Goal: Complete application form: Complete application form

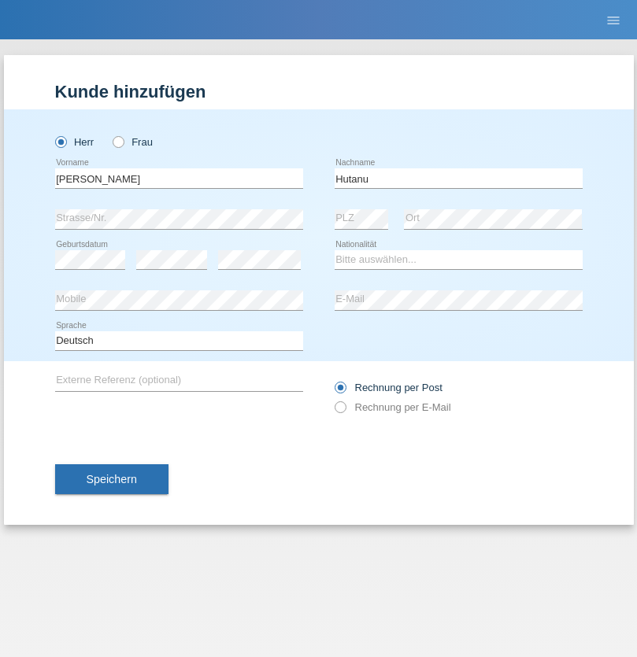
type input "Hutanu"
select select "OM"
select select "C"
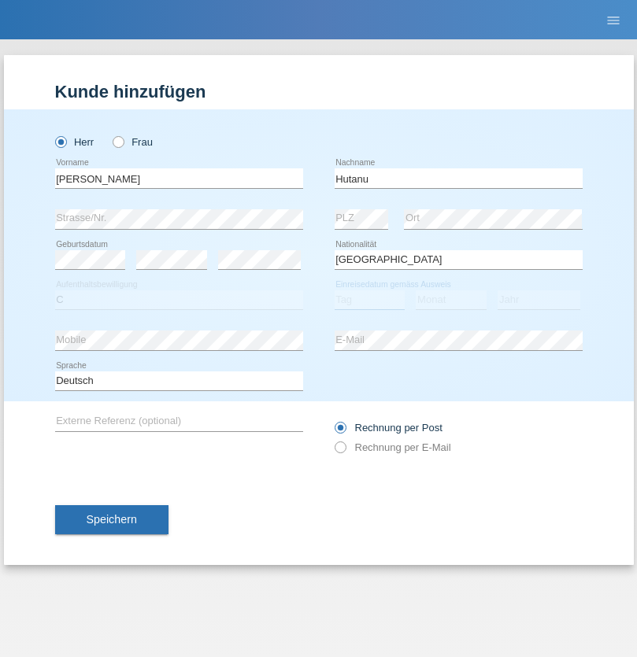
select select "01"
select select "09"
select select "2019"
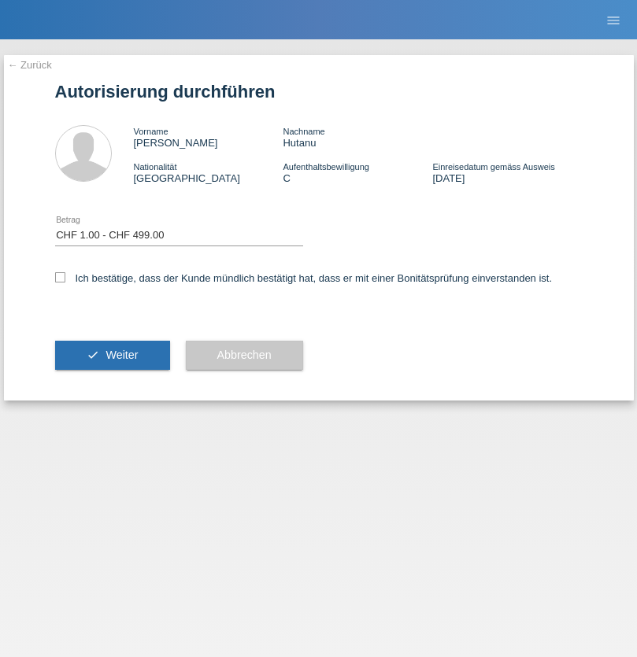
select select "1"
checkbox input "true"
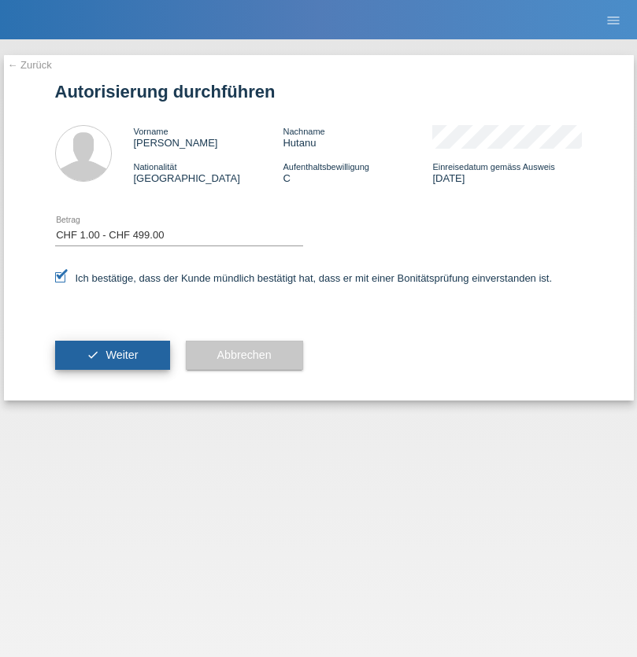
click at [112, 355] on span "Weiter" at bounding box center [122, 355] width 32 height 13
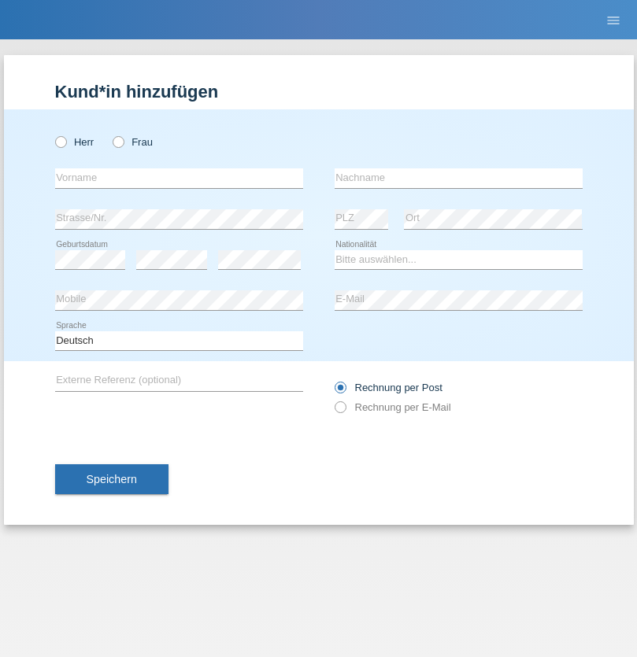
radio input "true"
click at [179, 178] on input "text" at bounding box center [179, 179] width 248 height 20
type input "[PERSON_NAME]"
click at [458, 178] on input "text" at bounding box center [459, 179] width 248 height 20
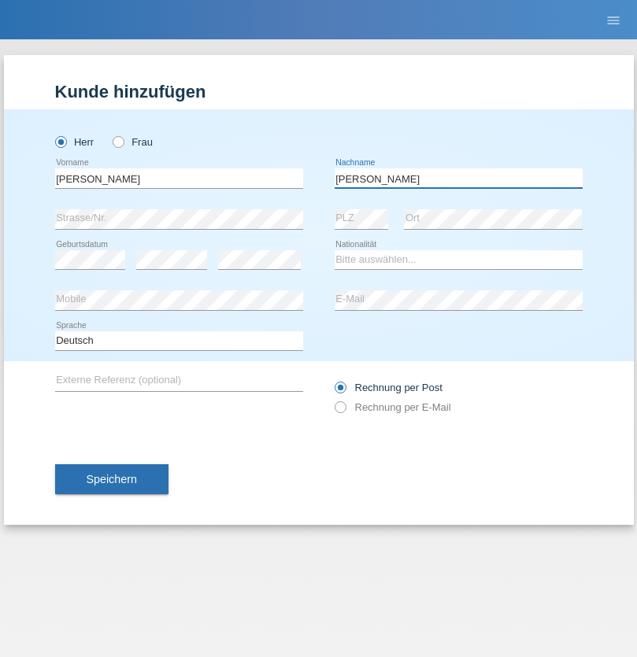
type input "[PERSON_NAME]"
select select "CH"
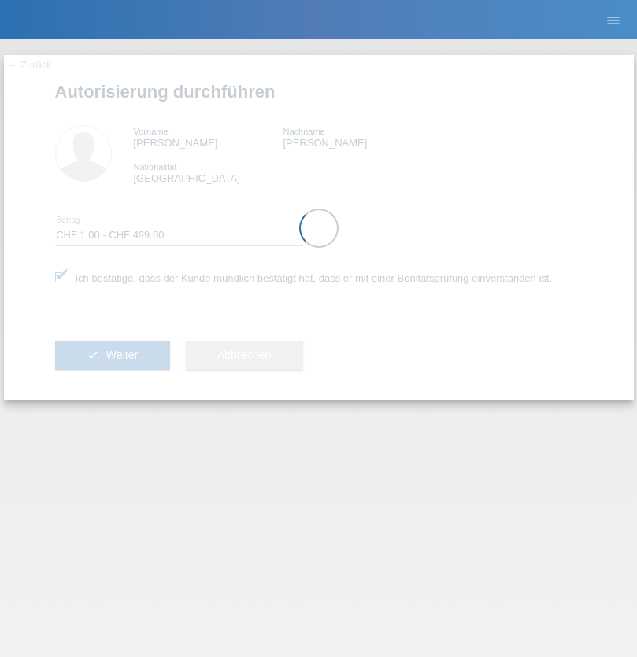
select select "1"
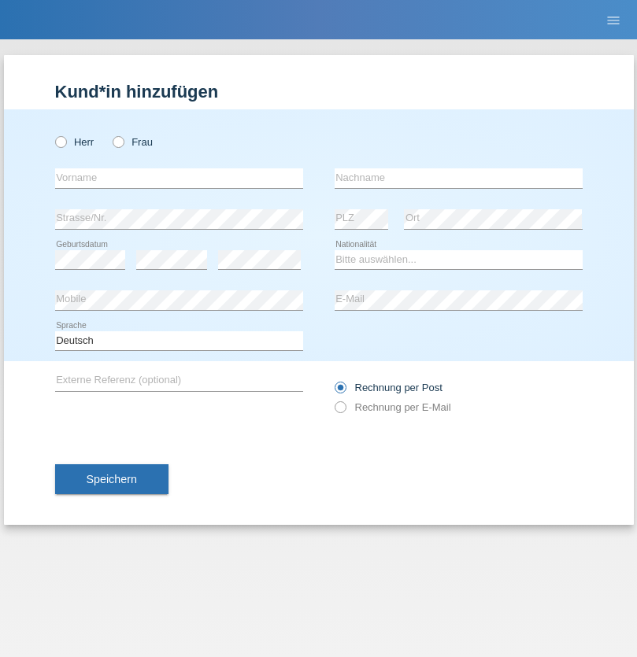
radio input "true"
click at [179, 178] on input "text" at bounding box center [179, 179] width 248 height 20
type input "Marigona"
click at [458, 178] on input "text" at bounding box center [459, 179] width 248 height 20
type input "Sadiku"
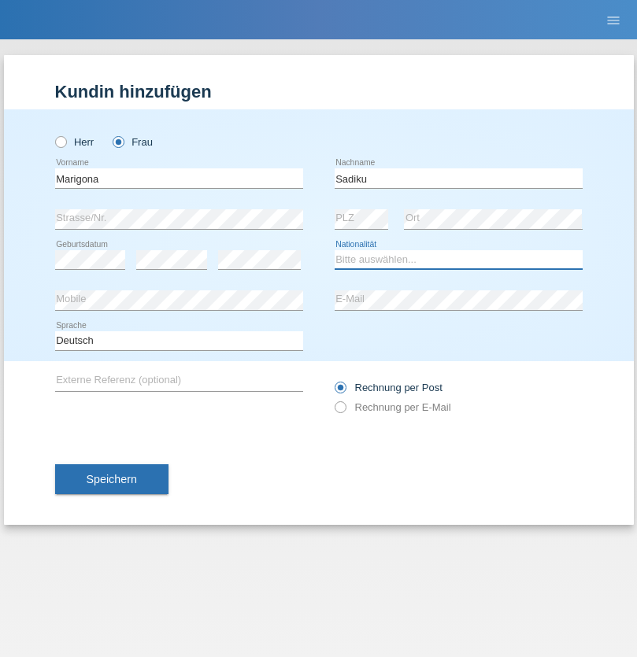
select select "XK"
select select "C"
select select "06"
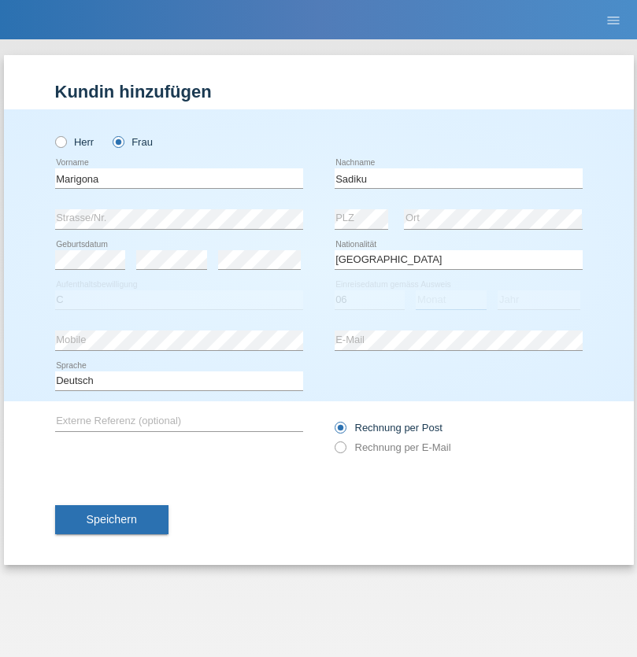
select select "04"
select select "2016"
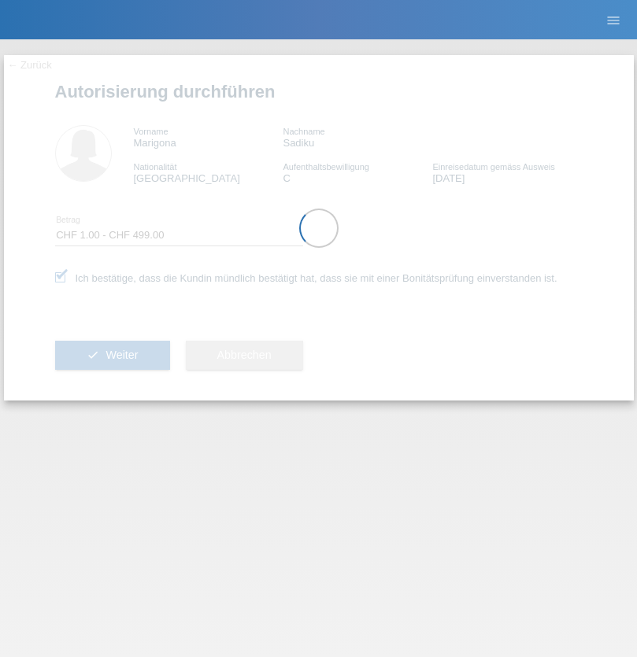
select select "1"
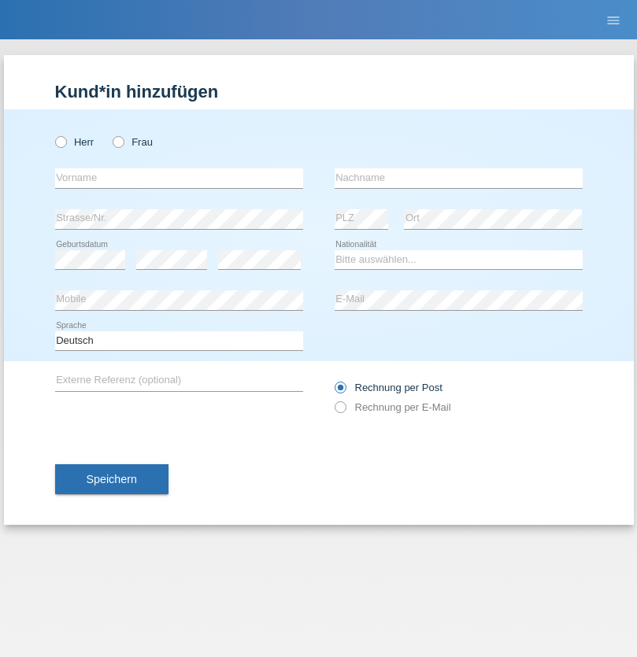
radio input "true"
click at [179, 178] on input "text" at bounding box center [179, 179] width 248 height 20
type input "[PERSON_NAME]"
click at [458, 178] on input "text" at bounding box center [459, 179] width 248 height 20
type input "Hager"
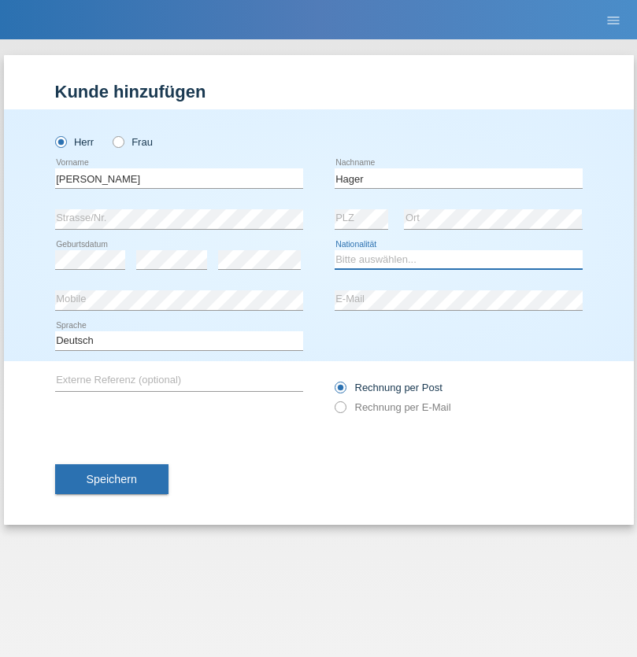
select select "CH"
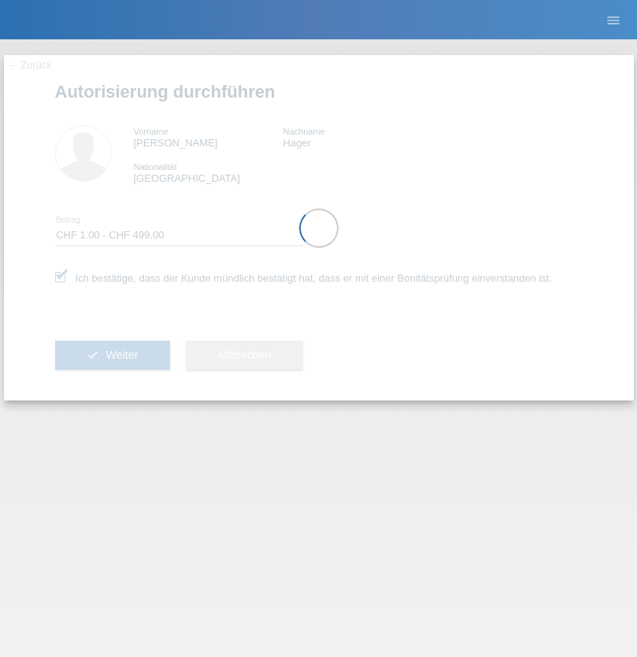
select select "1"
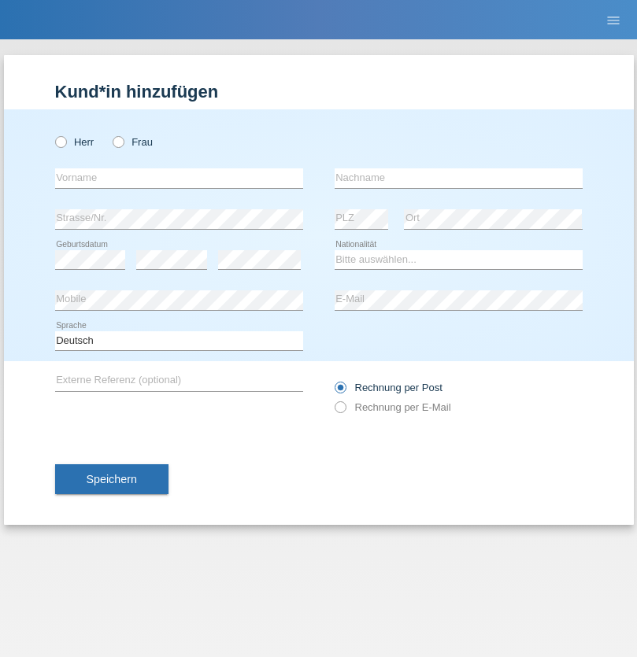
radio input "true"
click at [179, 178] on input "text" at bounding box center [179, 179] width 248 height 20
type input "[PERSON_NAME]"
click at [458, 178] on input "text" at bounding box center [459, 179] width 248 height 20
type input "Hager"
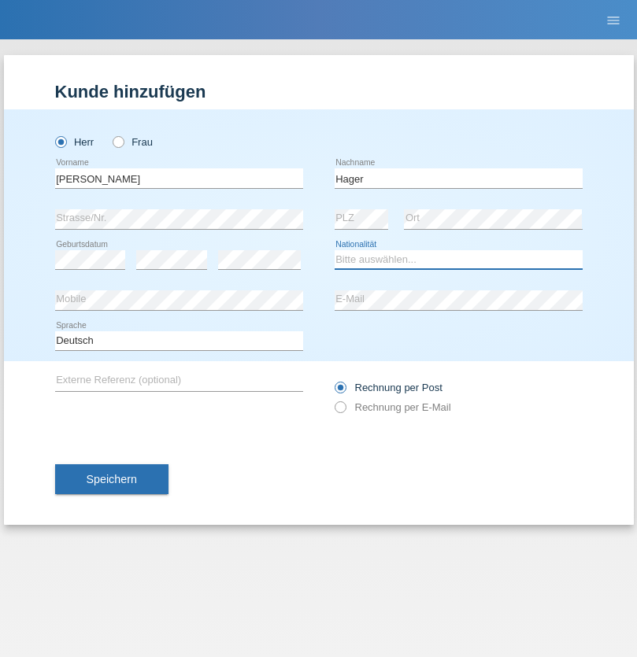
select select "CH"
radio input "true"
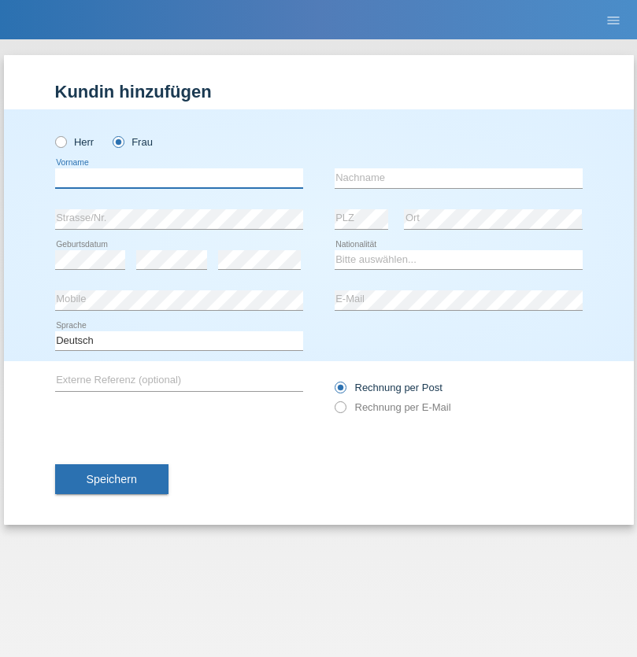
click at [179, 178] on input "text" at bounding box center [179, 179] width 248 height 20
type input "[PERSON_NAME]"
click at [458, 178] on input "text" at bounding box center [459, 179] width 248 height 20
type input "Wider"
select select "CH"
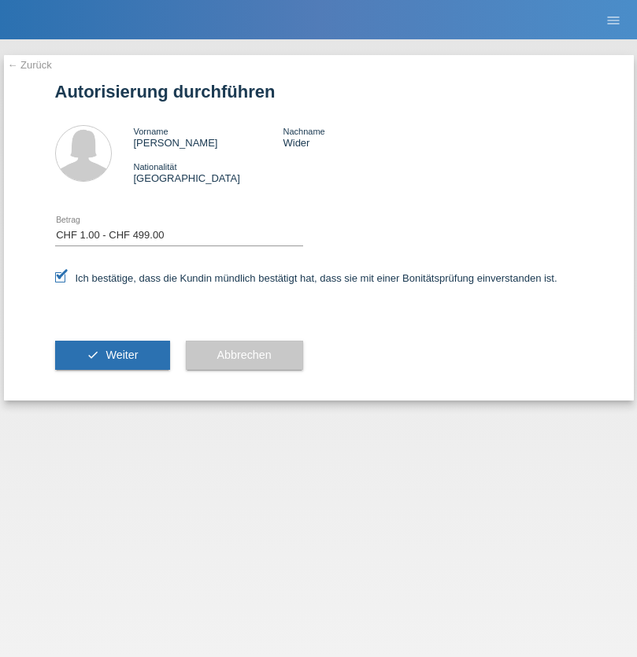
select select "1"
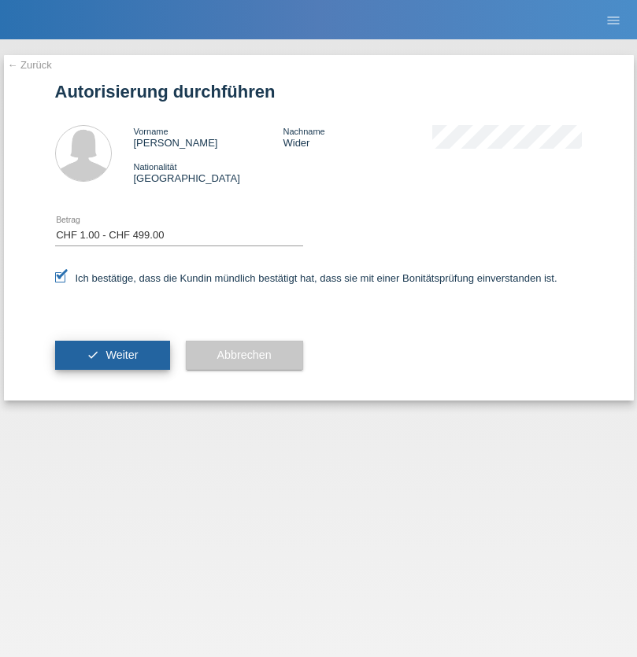
click at [112, 355] on span "Weiter" at bounding box center [122, 355] width 32 height 13
